Goal: Navigation & Orientation: Find specific page/section

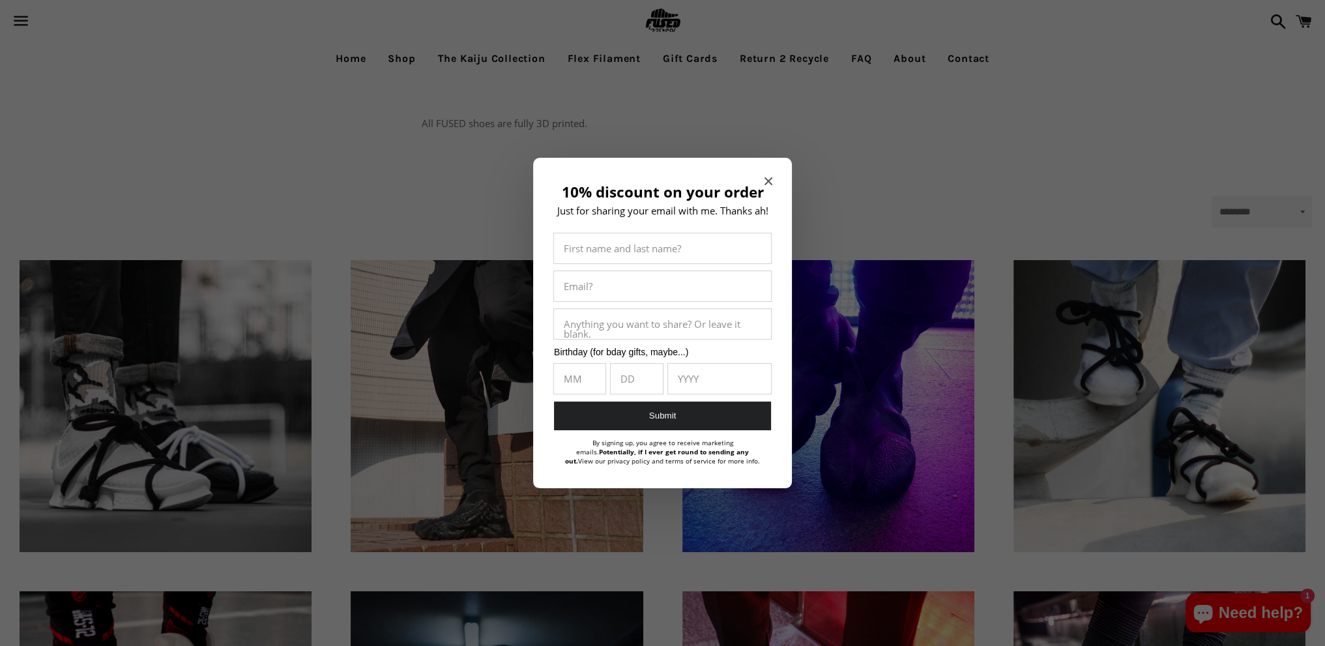
click at [763, 181] on div "10% discount on your order Just for sharing your email with me. Thanks ah! Firs…" at bounding box center [662, 323] width 259 height 331
click at [768, 180] on icon "Close modal" at bounding box center [769, 181] width 8 height 8
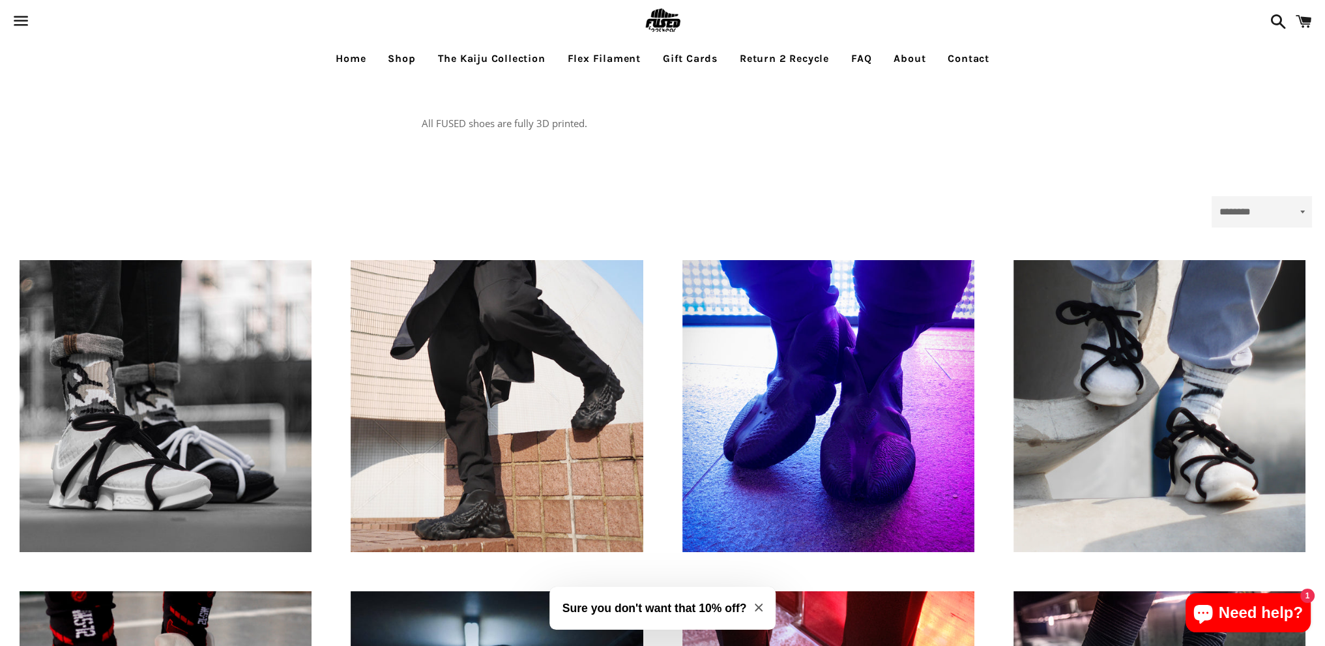
click at [926, 48] on link "About" at bounding box center [909, 58] width 51 height 33
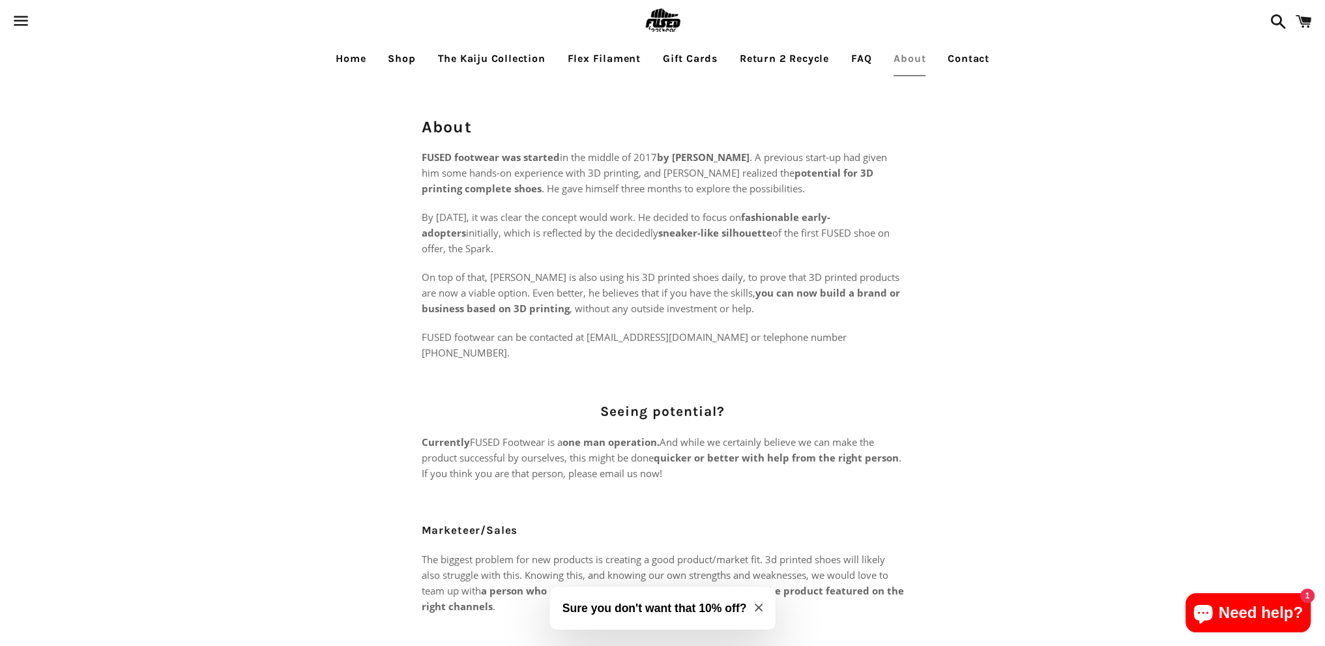
click at [862, 61] on link "FAQ" at bounding box center [861, 58] width 40 height 33
click at [857, 59] on link "FAQ" at bounding box center [861, 58] width 40 height 33
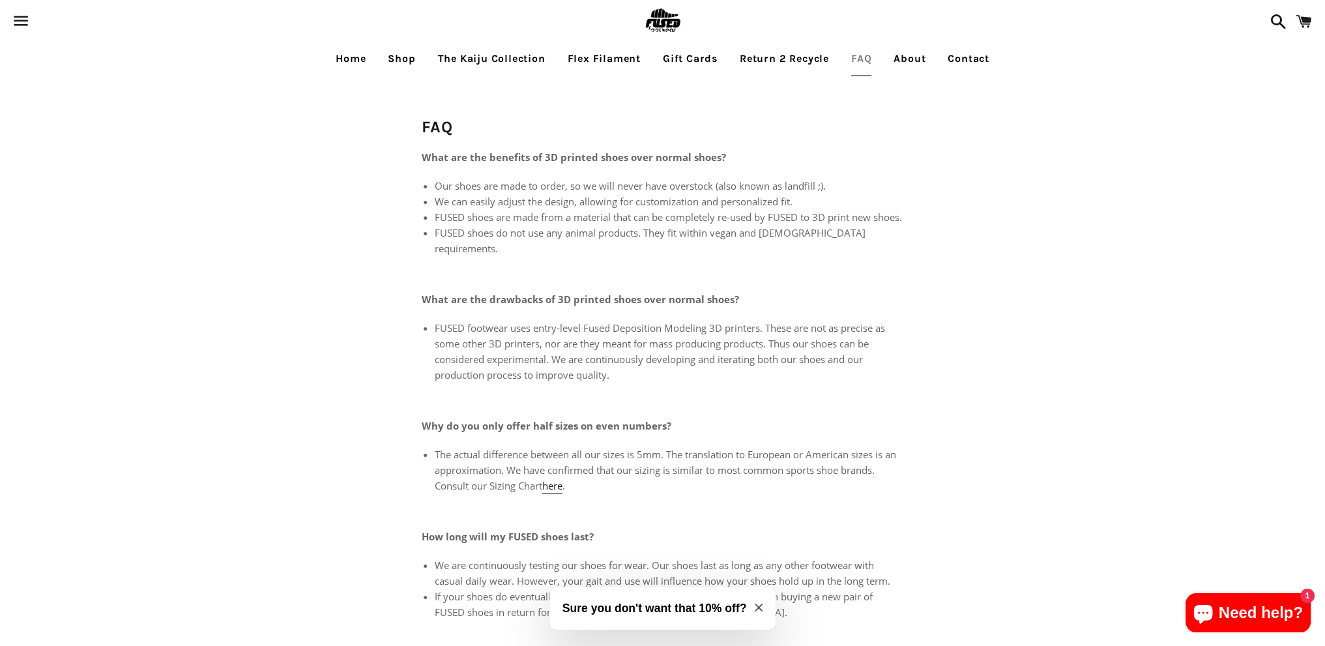
click at [405, 62] on link "Shop" at bounding box center [401, 58] width 47 height 33
